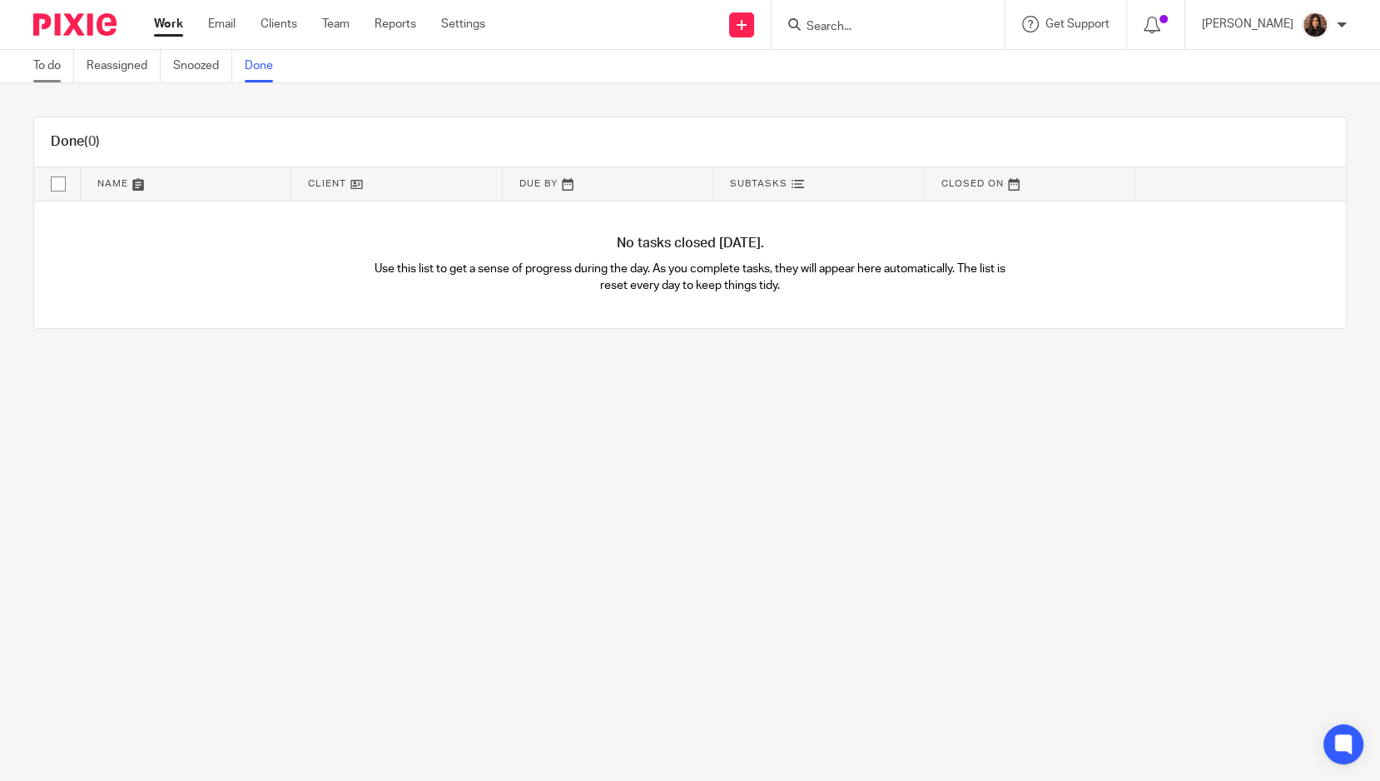
click at [60, 69] on link "To do" at bounding box center [53, 66] width 41 height 32
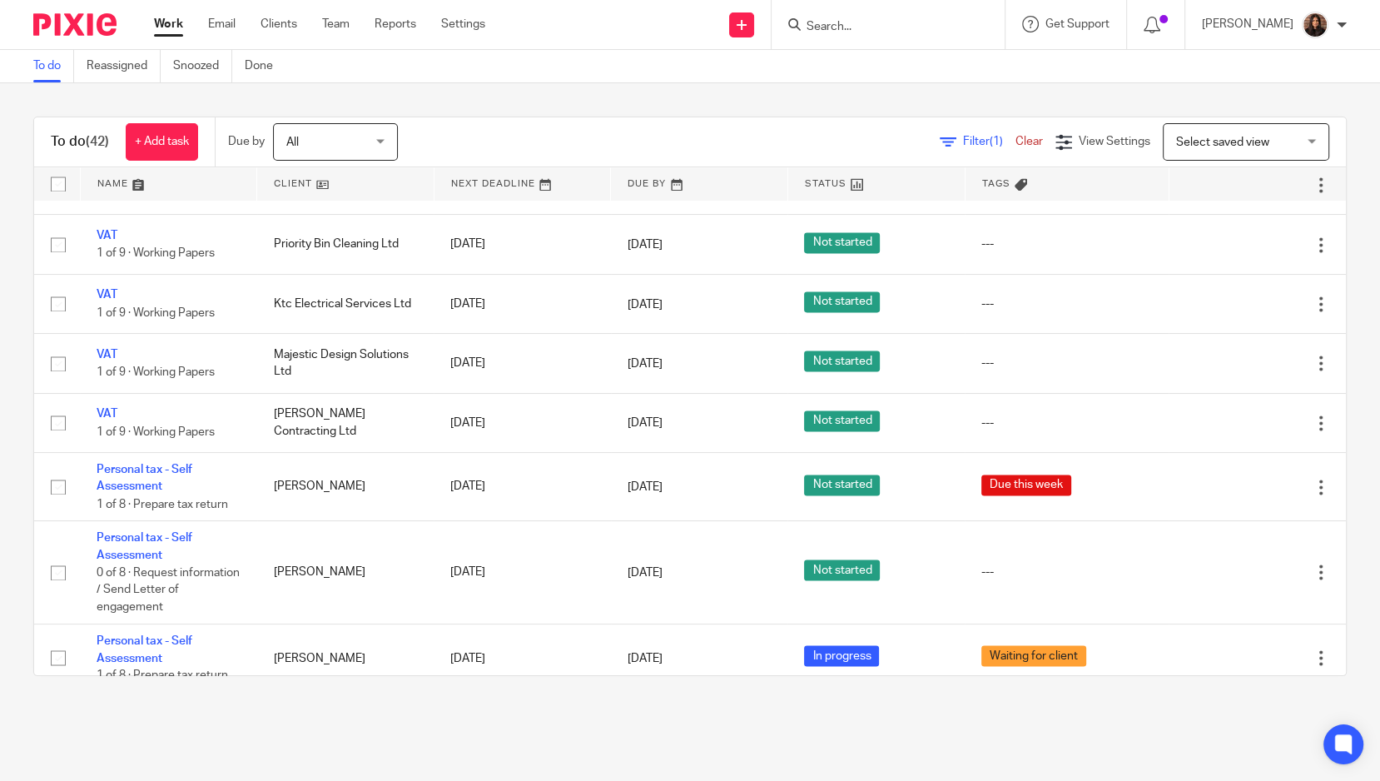
scroll to position [2717, 0]
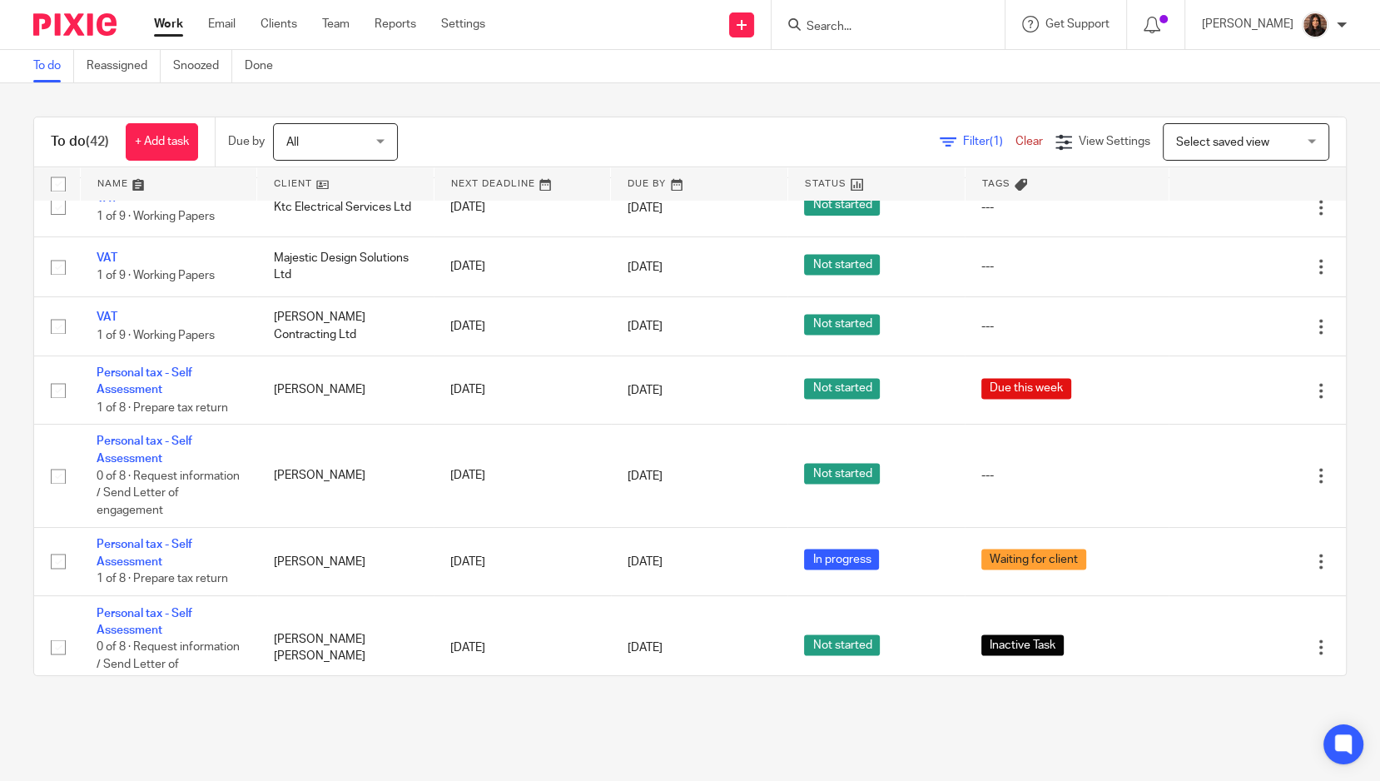
click at [829, 24] on input "Search" at bounding box center [880, 27] width 150 height 15
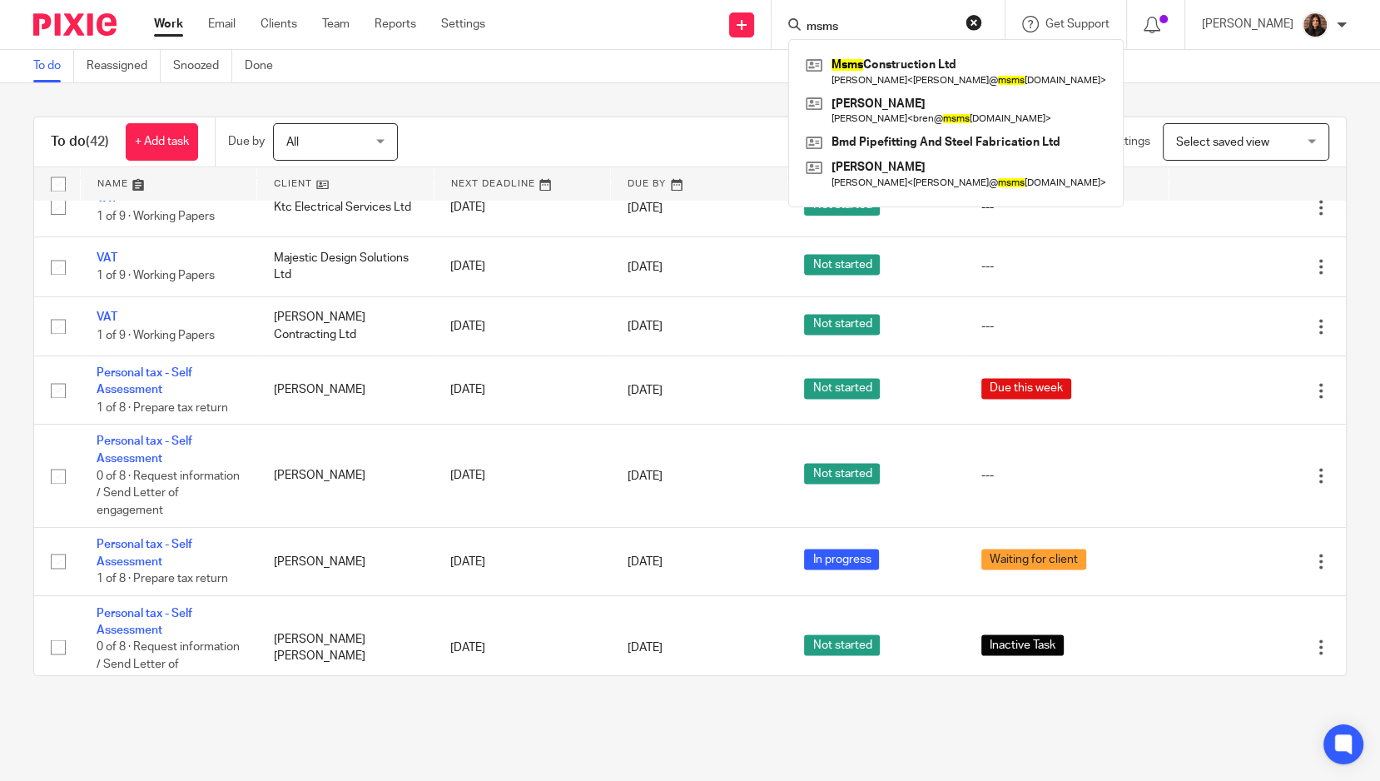
type input "msms"
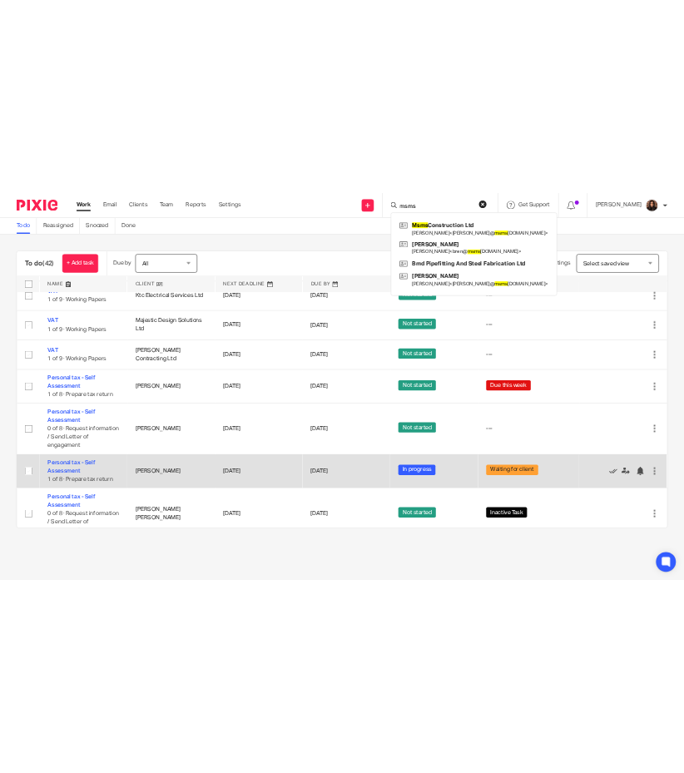
scroll to position [2255, 0]
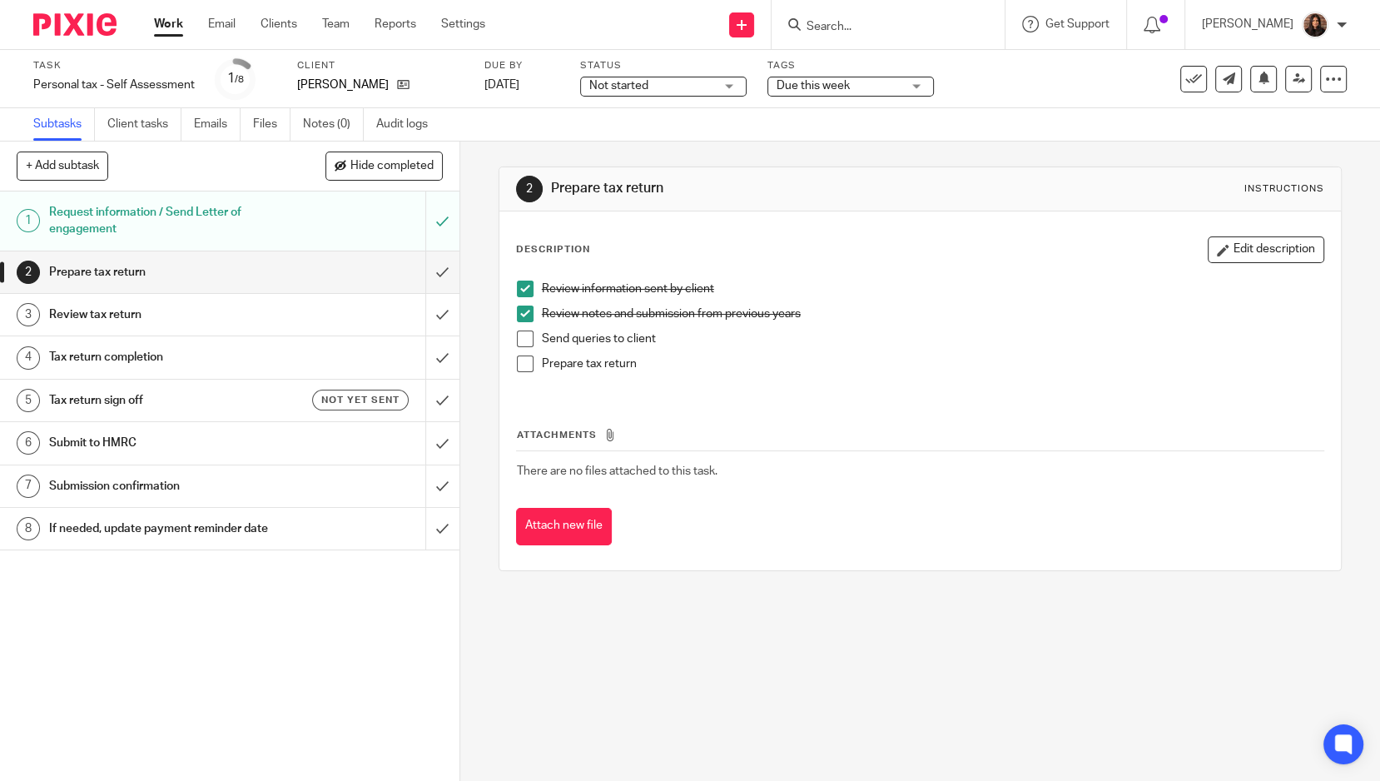
click at [517, 331] on span at bounding box center [525, 339] width 17 height 17
click at [517, 362] on span at bounding box center [525, 364] width 17 height 17
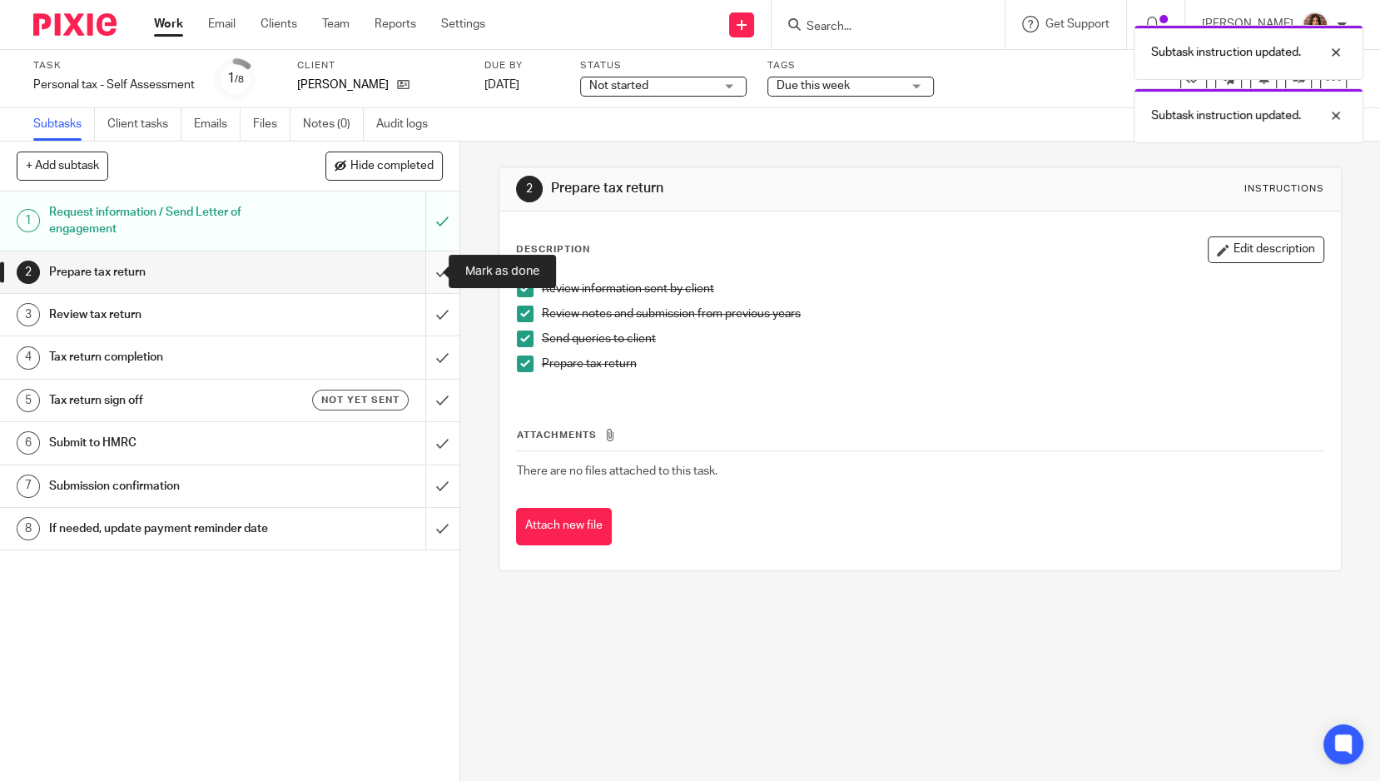
click at [430, 269] on input "submit" at bounding box center [230, 272] width 460 height 42
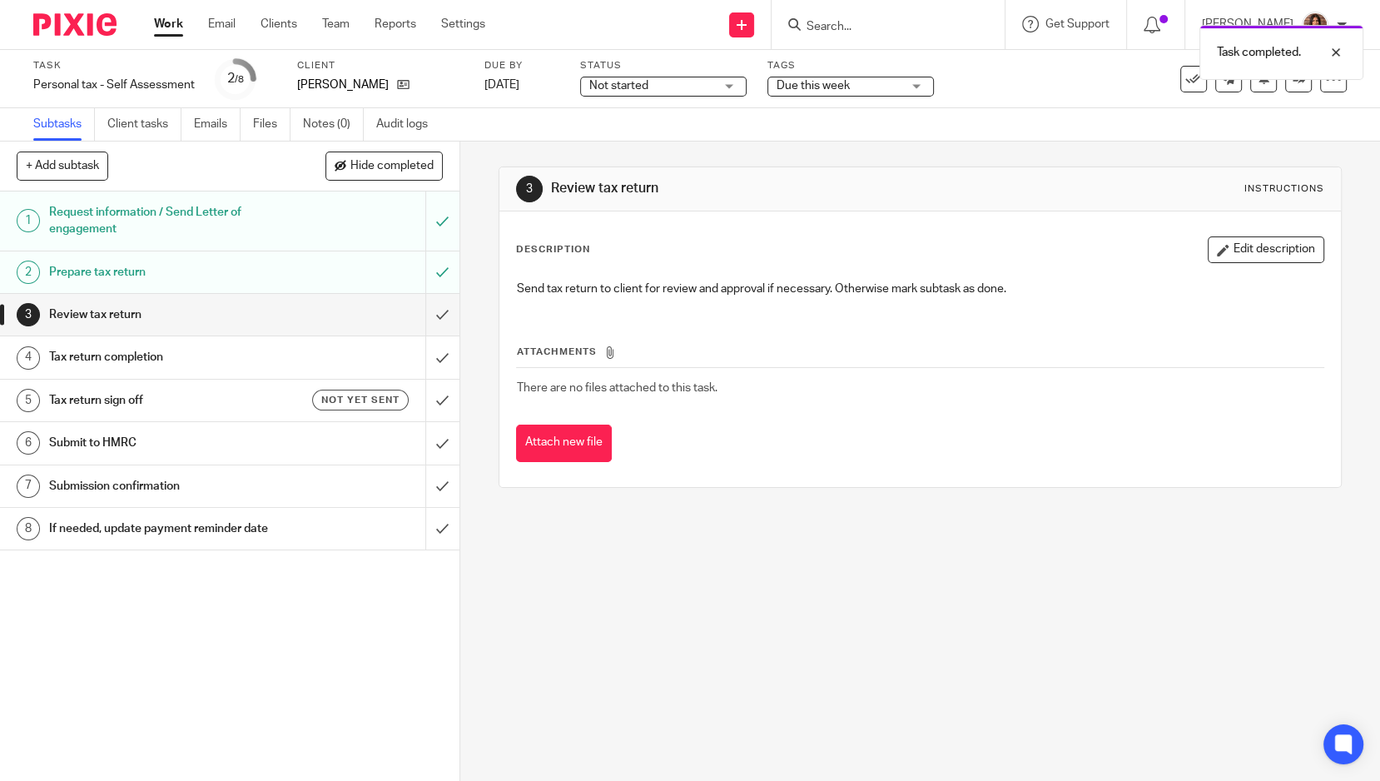
click at [912, 23] on div "Task completed." at bounding box center [1027, 48] width 674 height 63
click at [863, 18] on div "Task completed." at bounding box center [1027, 48] width 674 height 63
click at [821, 21] on div "Task completed." at bounding box center [1027, 48] width 674 height 63
click at [843, 23] on div "Task completed." at bounding box center [1027, 48] width 674 height 63
click at [818, 22] on div "Task completed." at bounding box center [1027, 48] width 674 height 63
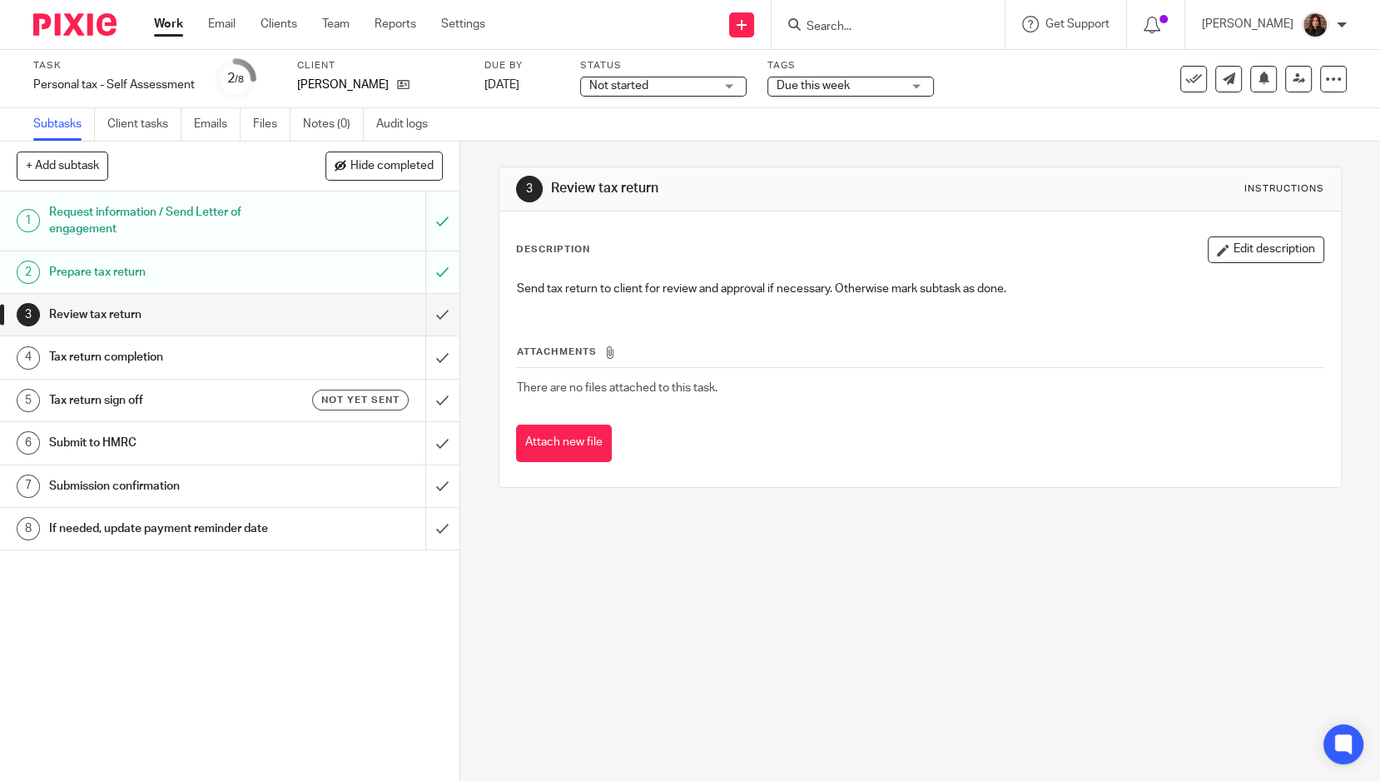
click at [832, 26] on input "Search" at bounding box center [880, 27] width 150 height 15
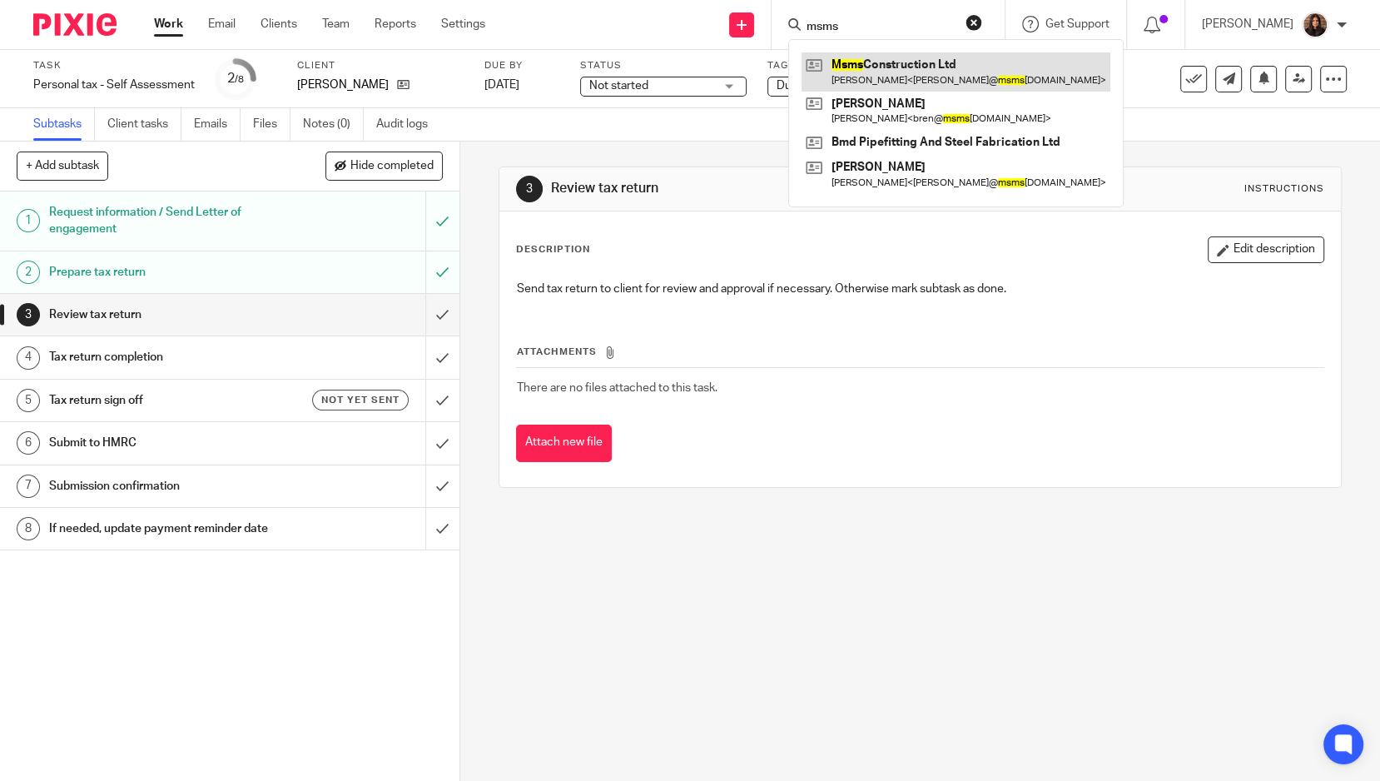
type input "msms"
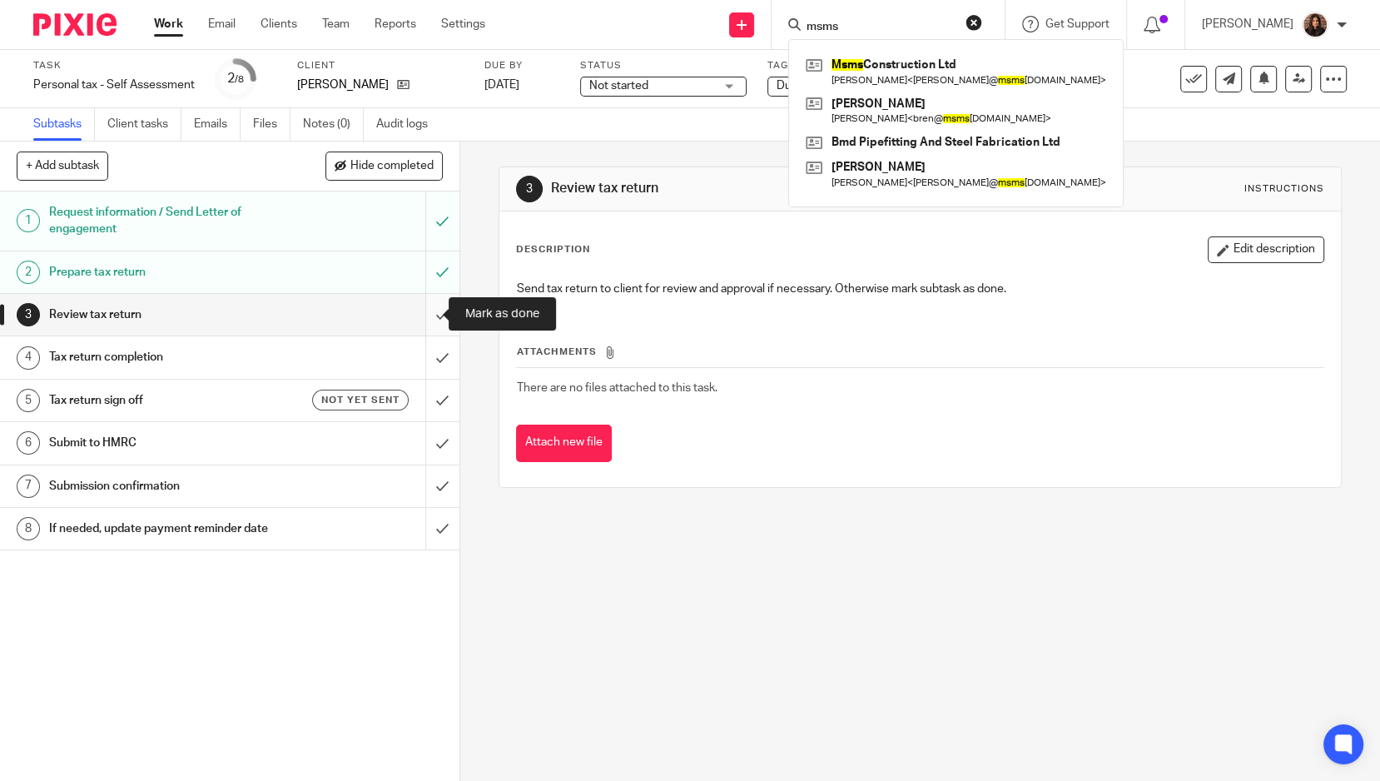
click at [425, 312] on input "submit" at bounding box center [230, 315] width 460 height 42
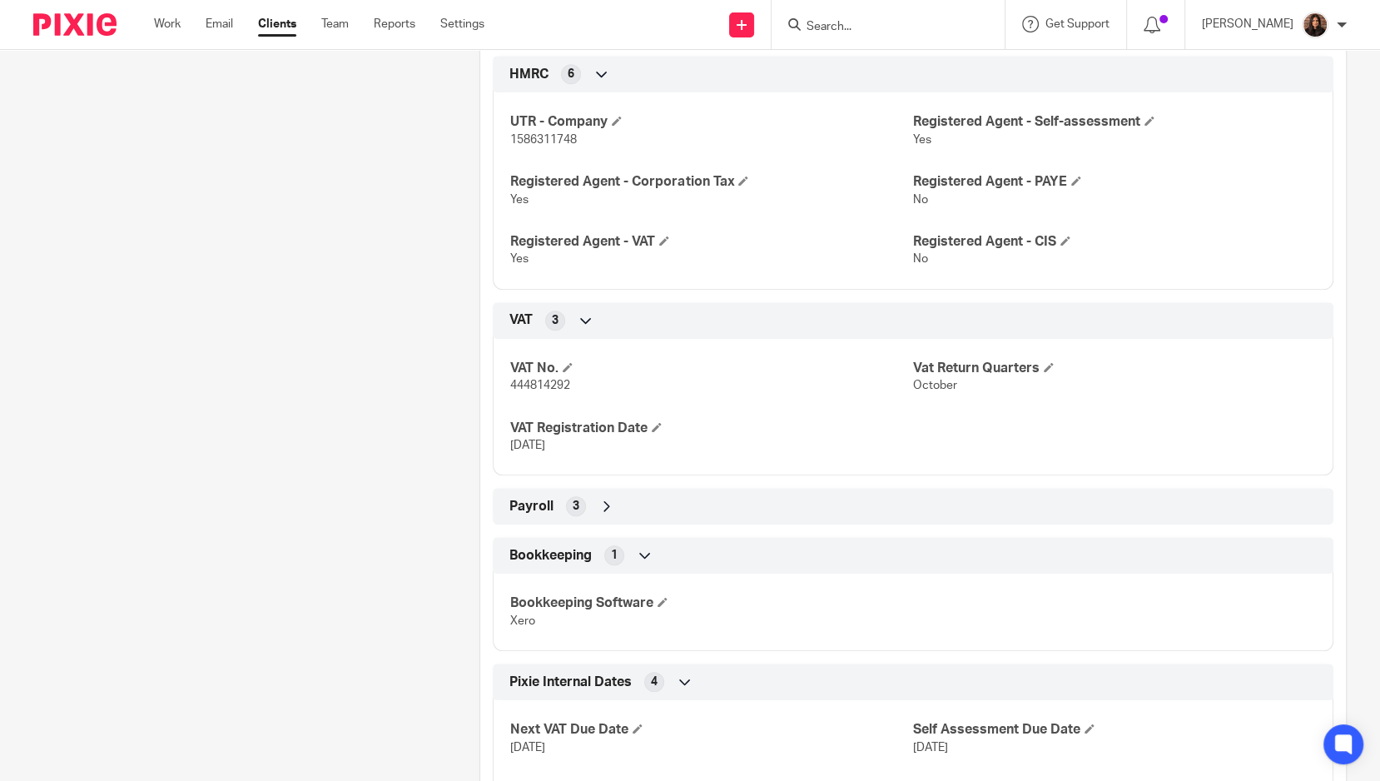
scroll to position [1541, 0]
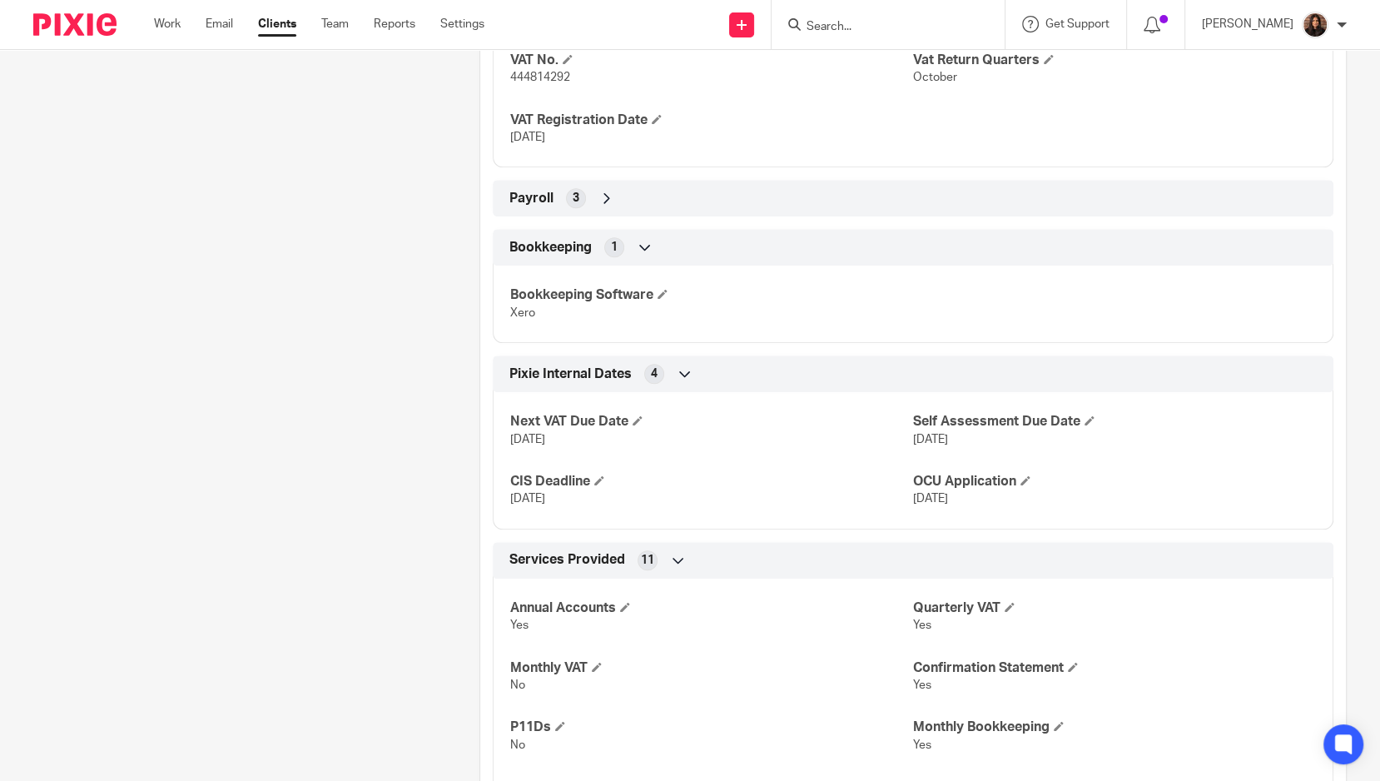
click at [599, 193] on icon at bounding box center [607, 198] width 17 height 17
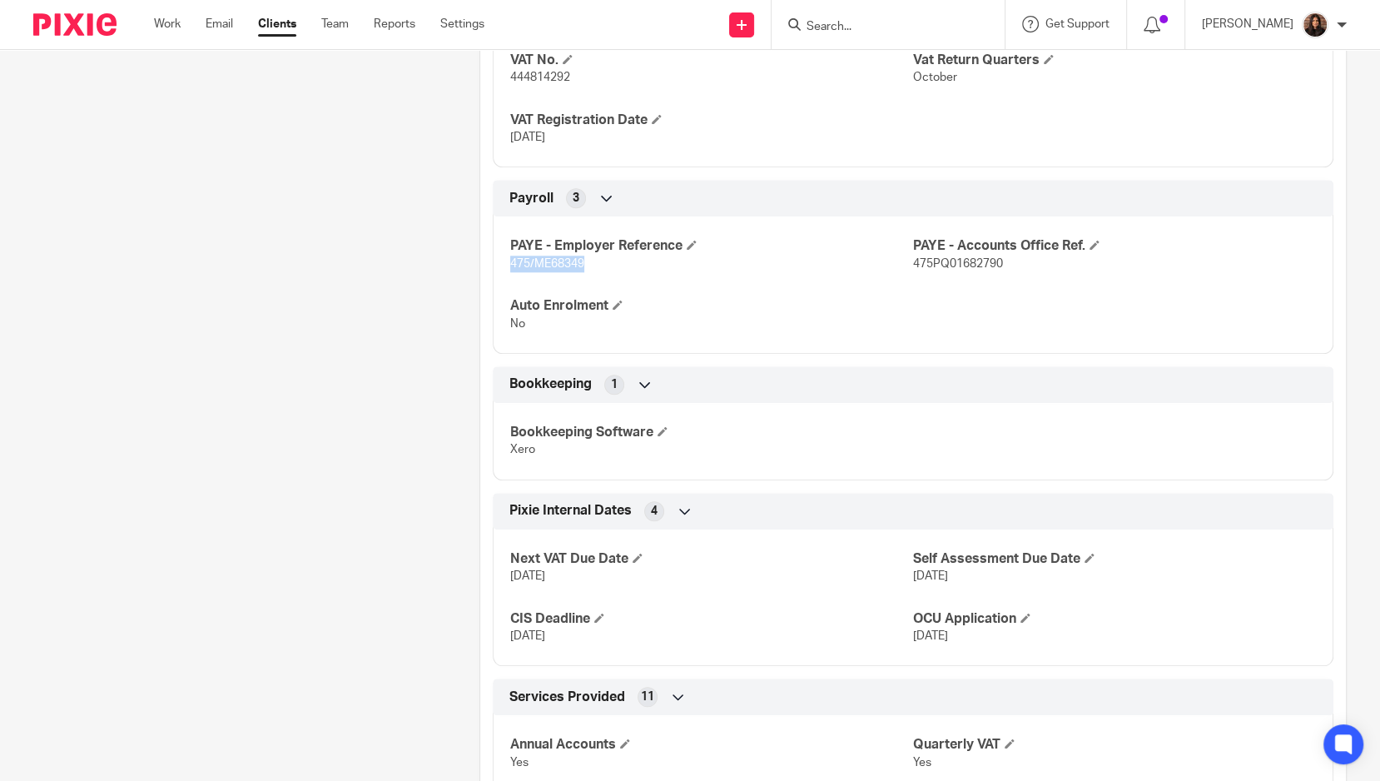
drag, startPoint x: 581, startPoint y: 254, endPoint x: 490, endPoint y: 256, distance: 90.8
click at [493, 256] on div "PAYE - Employer Reference 475/ME68349 PAYE - Accounts Office Ref. 475PQ01682790…" at bounding box center [913, 279] width 841 height 150
copy span "475/ME68349"
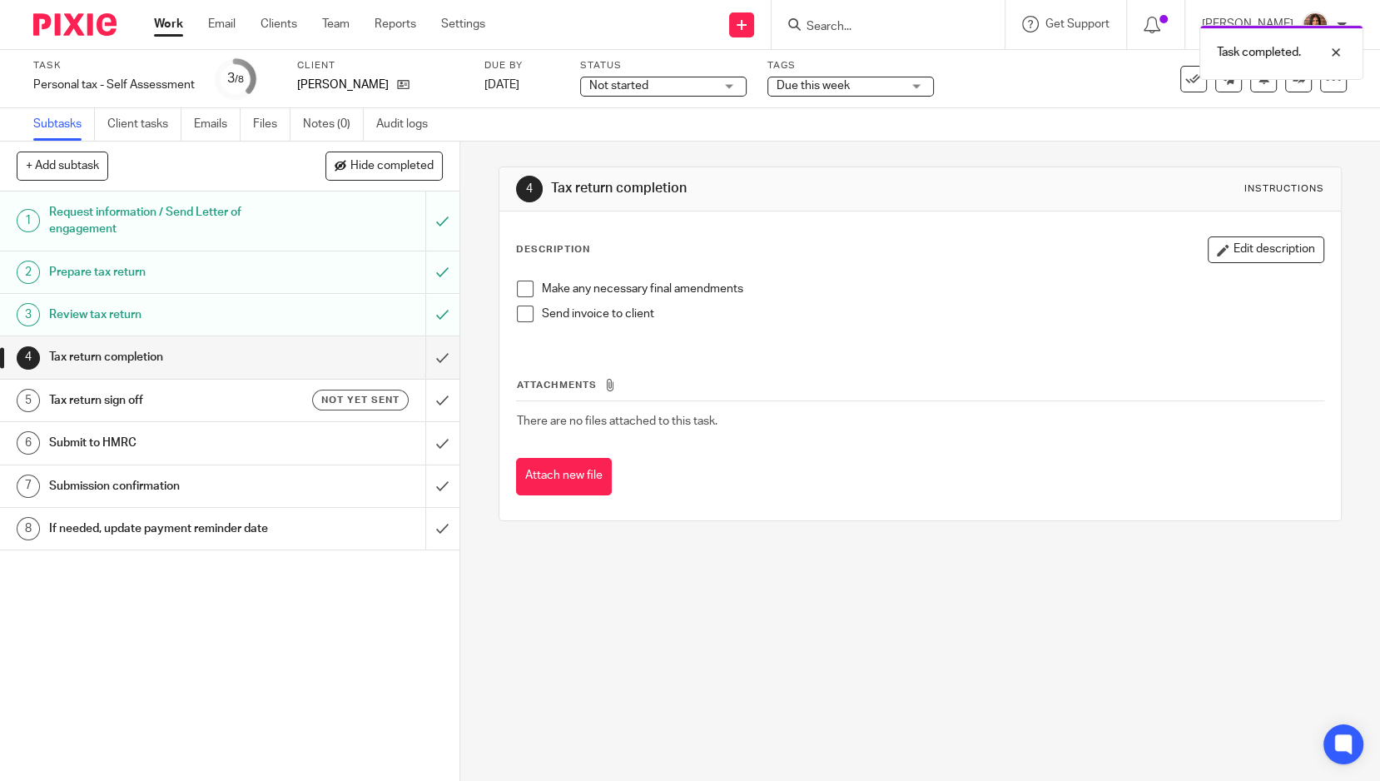
click at [517, 284] on span at bounding box center [525, 289] width 17 height 17
click at [634, 89] on span "Not started" at bounding box center [618, 86] width 59 height 12
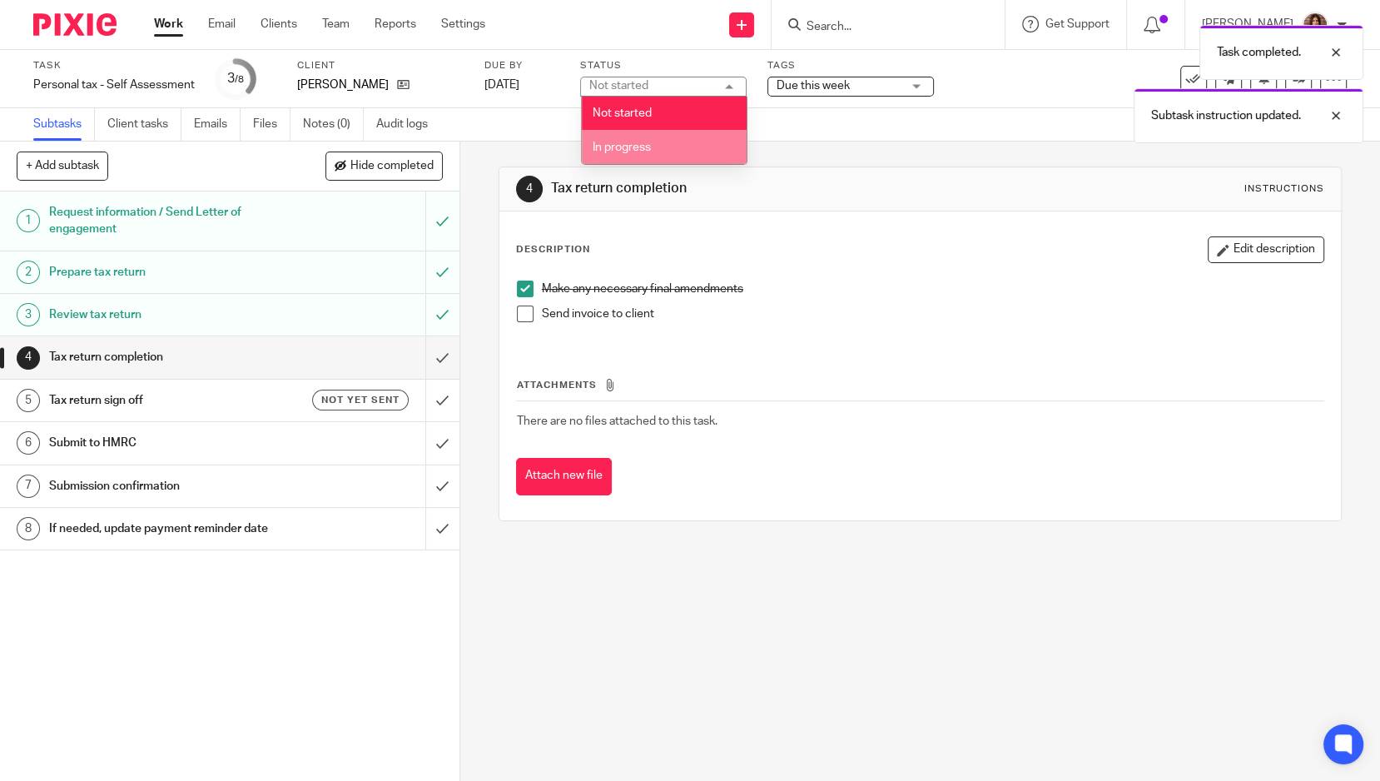
click at [634, 146] on span "In progress" at bounding box center [622, 148] width 58 height 12
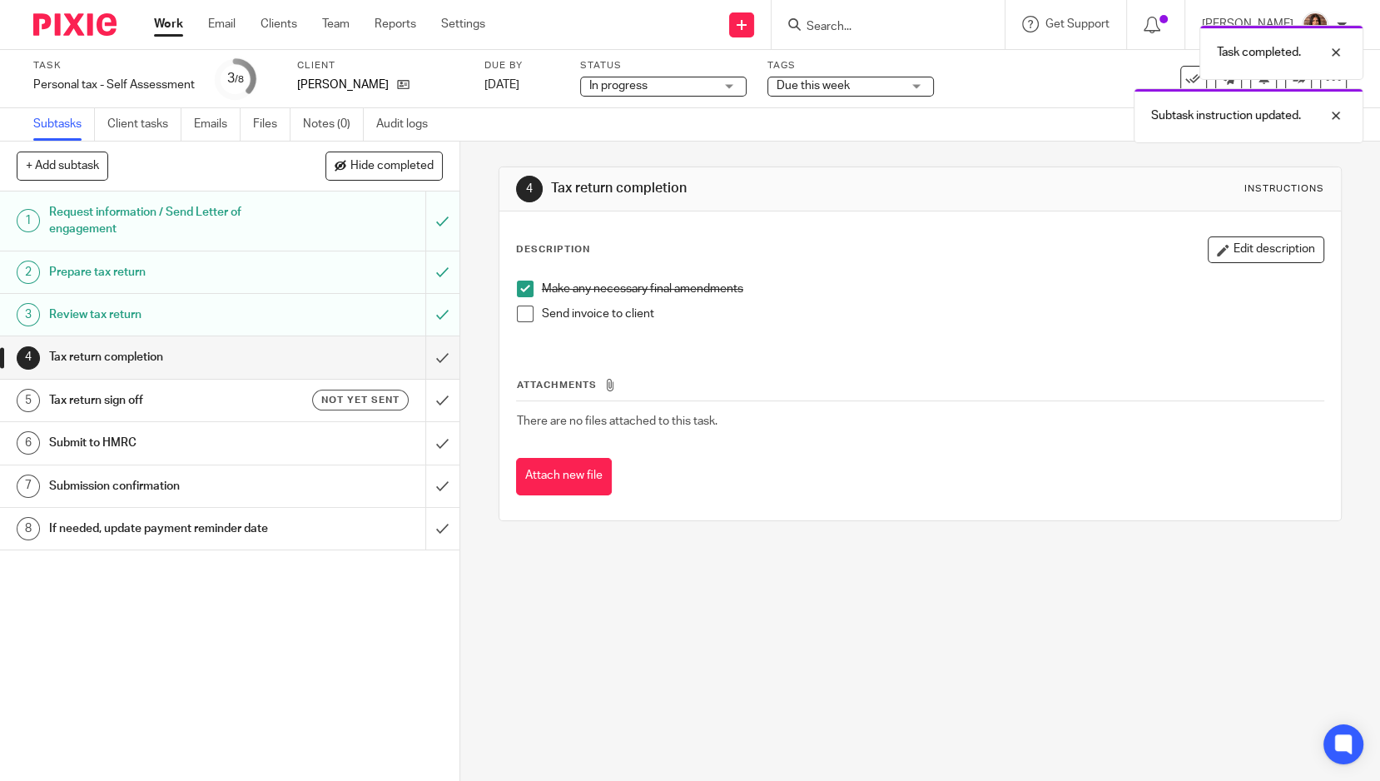
click at [851, 73] on div "Task completed. Subtask instruction updated." at bounding box center [1027, 80] width 674 height 127
click at [843, 82] on div "Task completed. Subtask instruction updated." at bounding box center [1027, 80] width 674 height 127
click at [920, 88] on div "Due this week" at bounding box center [851, 87] width 167 height 20
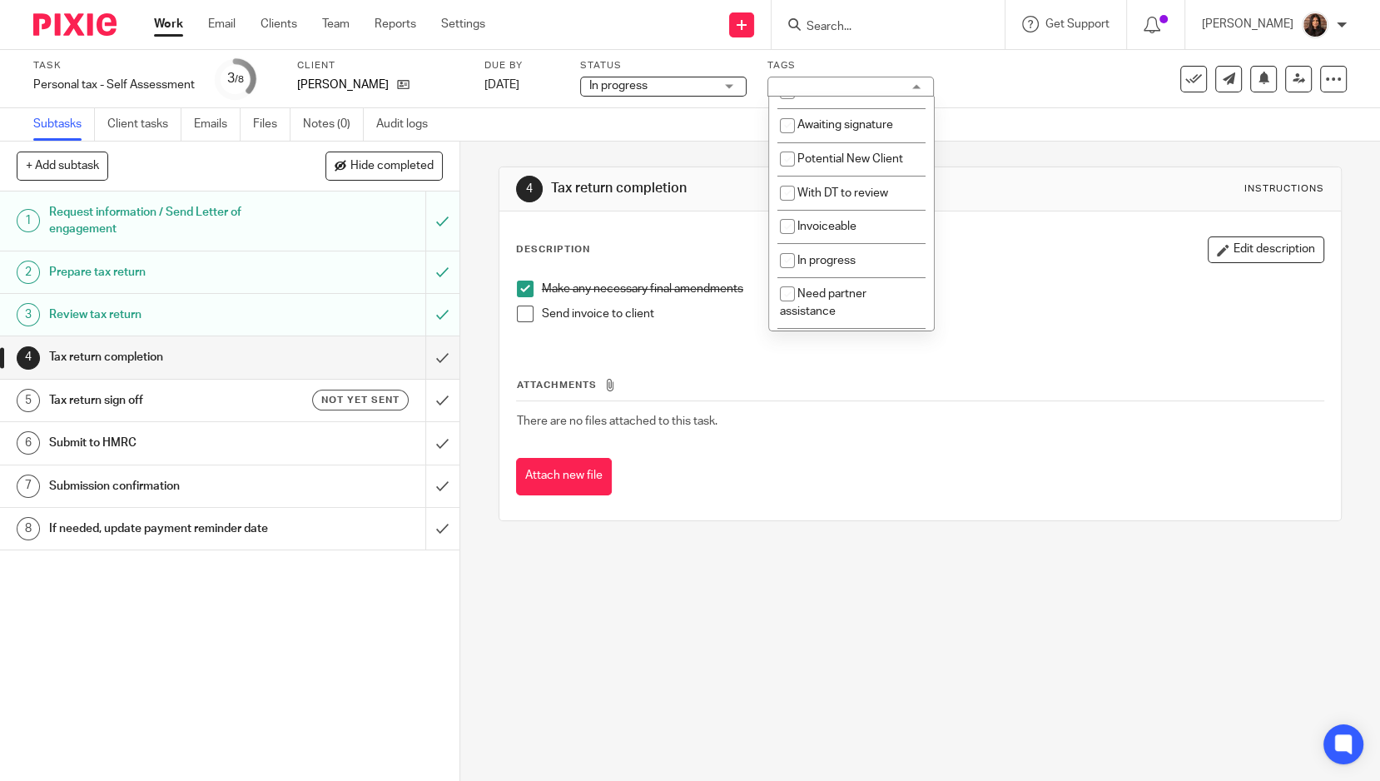
scroll to position [117, 0]
click at [853, 205] on span "With DT to review" at bounding box center [843, 199] width 91 height 12
checkbox input "true"
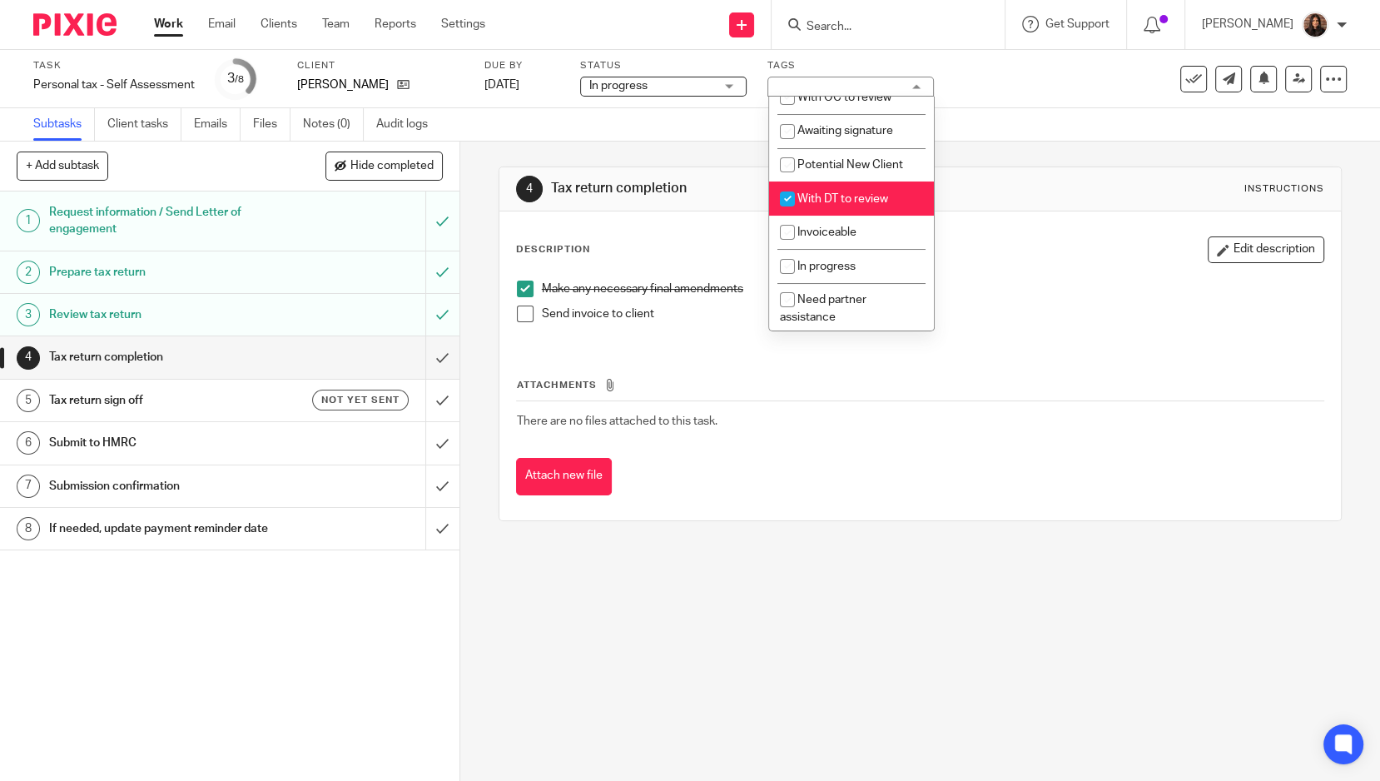
click at [1005, 198] on div "4 Tax return completion Instructions" at bounding box center [920, 189] width 808 height 27
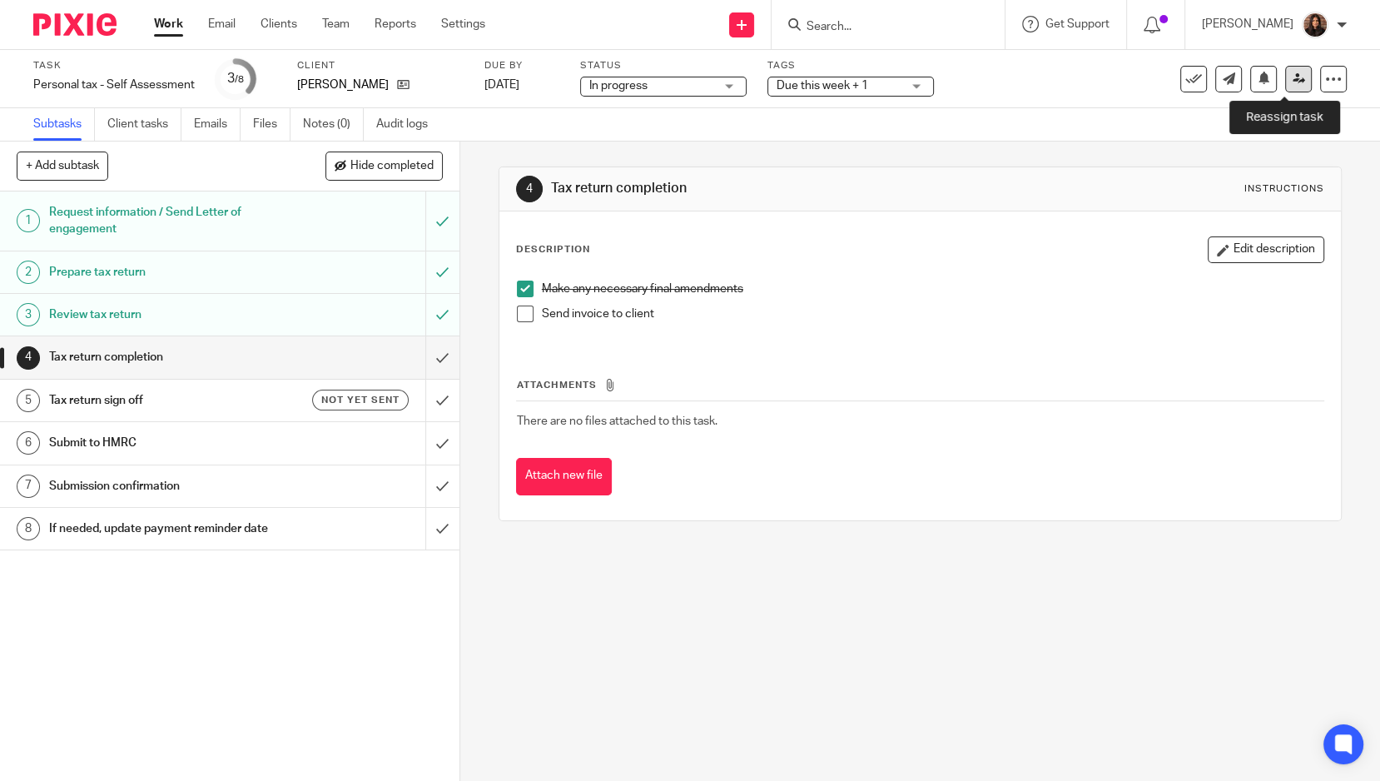
click at [1285, 71] on link at bounding box center [1298, 79] width 27 height 27
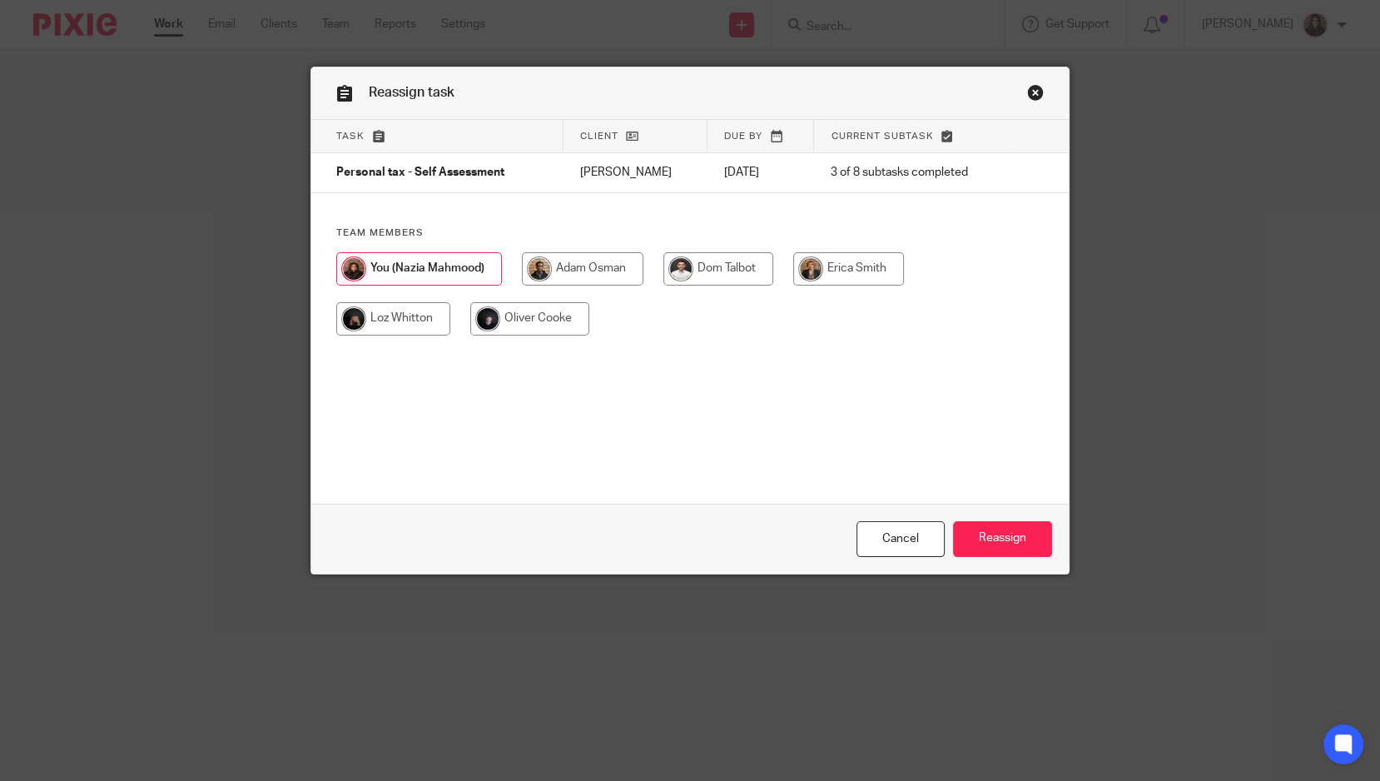
click at [731, 267] on input "radio" at bounding box center [719, 268] width 110 height 33
radio input "true"
click at [981, 530] on input "Reassign" at bounding box center [1002, 539] width 99 height 36
